Goal: Find contact information: Find contact information

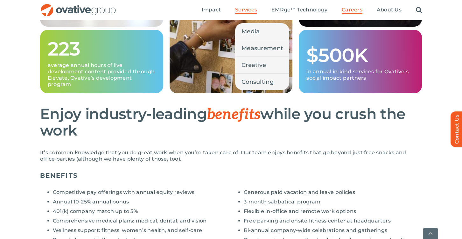
scroll to position [388, 0]
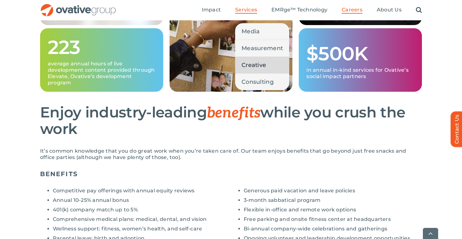
click at [250, 68] on span "Creative" at bounding box center [253, 65] width 24 height 9
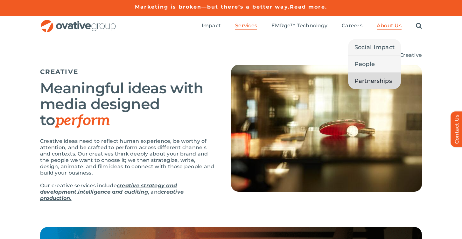
click at [369, 82] on span "Partnerships" at bounding box center [373, 81] width 38 height 9
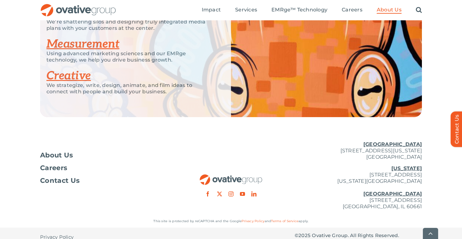
scroll to position [1429, 0]
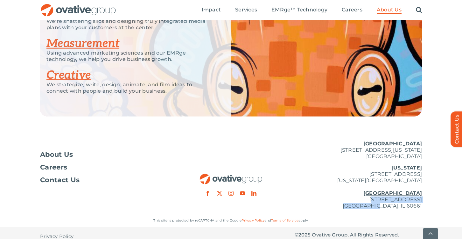
drag, startPoint x: 324, startPoint y: 193, endPoint x: 403, endPoint y: 197, distance: 78.7
click at [403, 197] on p "[US_STATE][GEOGRAPHIC_DATA][STREET_ADDRESS][US_STATE] [GEOGRAPHIC_DATA] [STREET…" at bounding box center [357, 187] width 127 height 45
drag, startPoint x: 320, startPoint y: 192, endPoint x: 451, endPoint y: 212, distance: 132.6
click at [451, 212] on div "About Us Careers Contact Us Minneapolis 729 Washington Avenue N, Suite 1000 Min…" at bounding box center [231, 191] width 462 height 111
